Goal: Navigation & Orientation: Find specific page/section

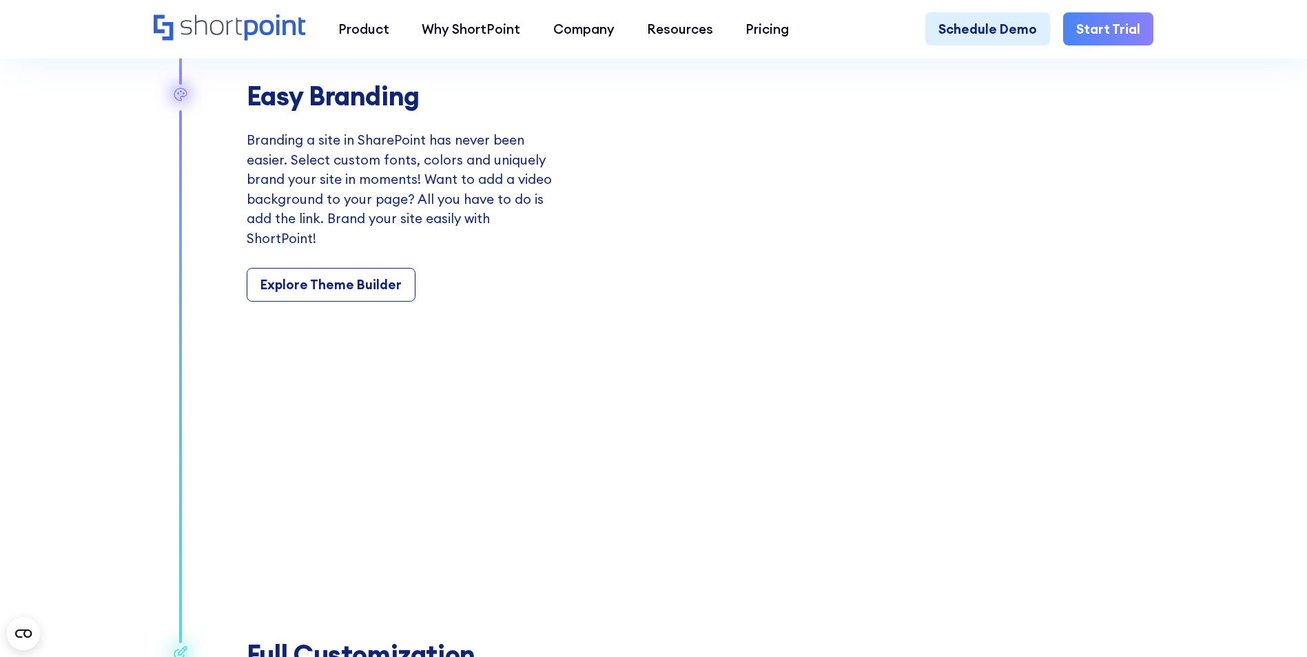
scroll to position [2136, 0]
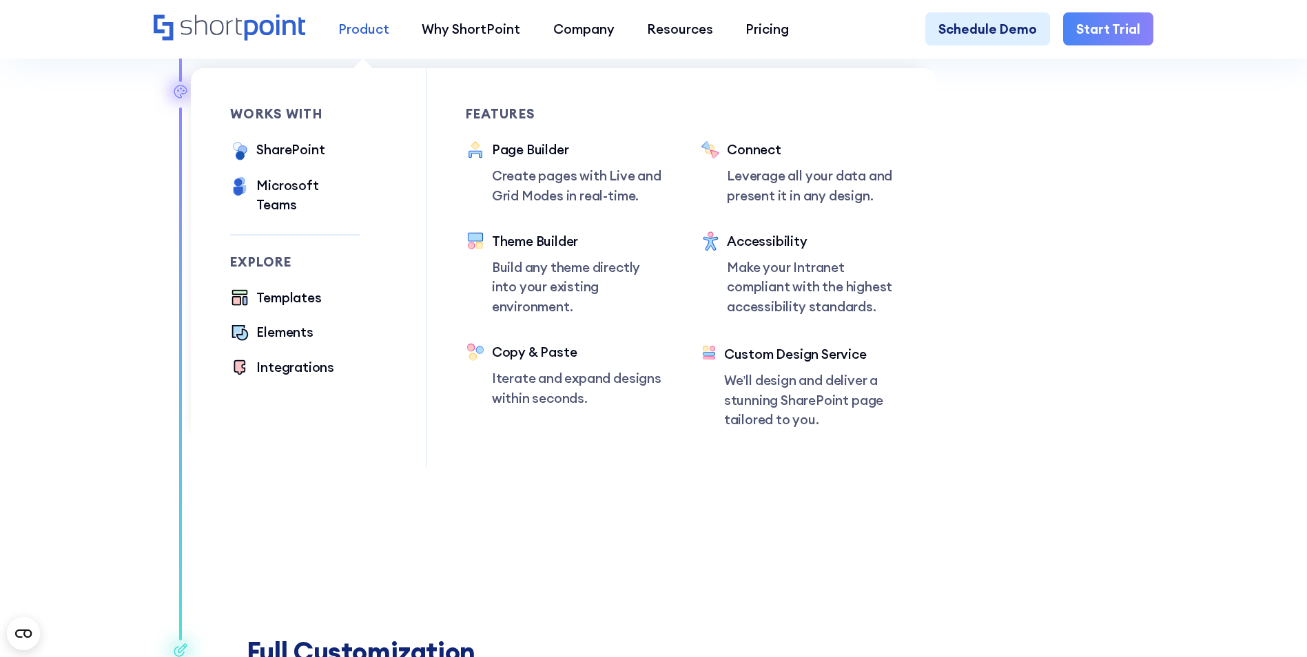
click at [361, 41] on link "Product" at bounding box center [363, 28] width 83 height 32
click at [266, 323] on div "Elements" at bounding box center [284, 332] width 57 height 19
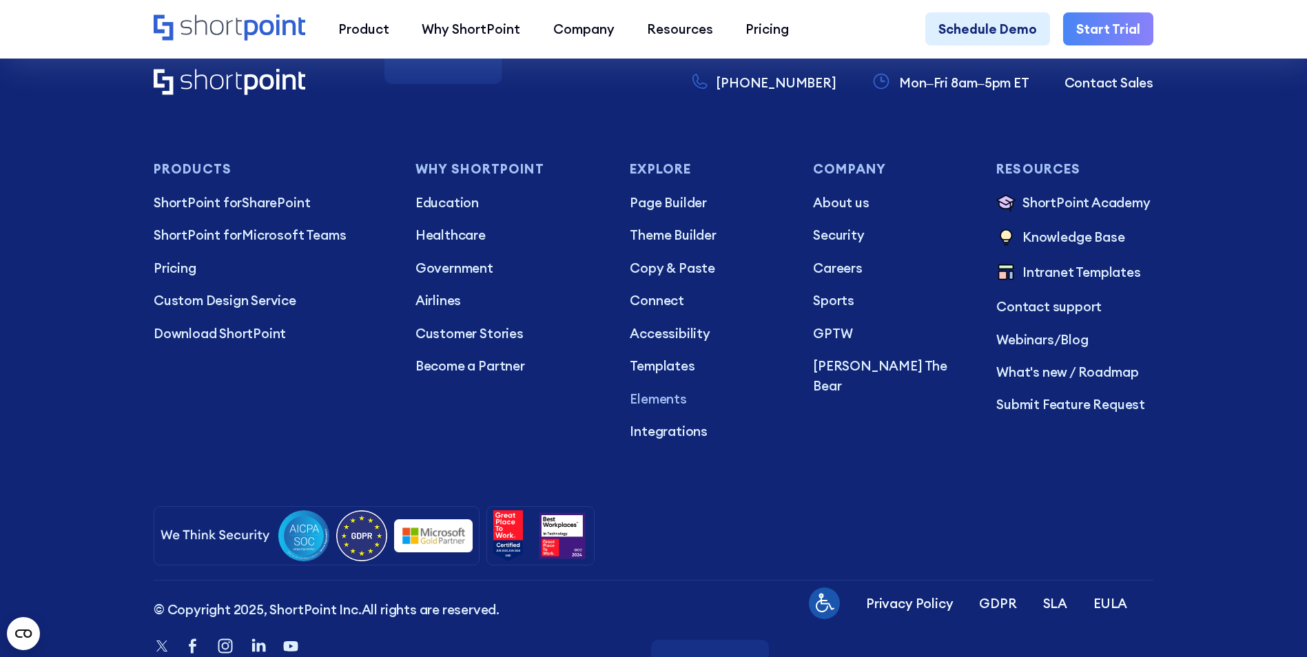
scroll to position [4824, 0]
